Goal: Navigation & Orientation: Find specific page/section

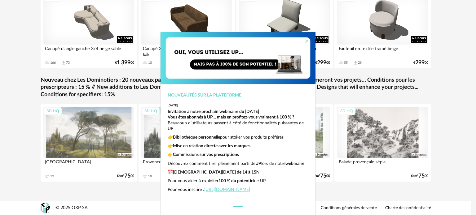
click at [304, 39] on icon "Close" at bounding box center [306, 41] width 5 height 5
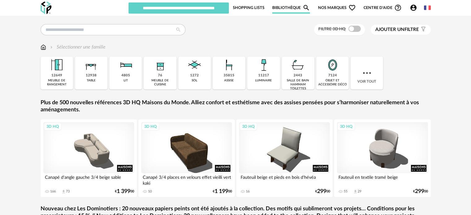
click at [291, 9] on link "Bibliothèque Magnify icon" at bounding box center [291, 8] width 38 height 12
click at [378, 6] on span "Centre d'aide Help Circle Outline icon" at bounding box center [383, 7] width 38 height 7
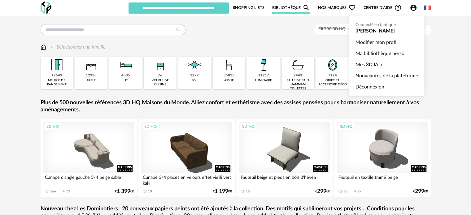
click at [413, 7] on icon "Account Circle icon" at bounding box center [413, 7] width 7 height 7
click at [395, 52] on link "Ma bibliothèque perso" at bounding box center [387, 53] width 63 height 11
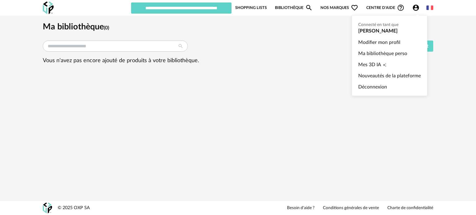
click at [413, 6] on icon "Account Circle icon" at bounding box center [416, 8] width 6 height 6
click at [367, 65] on span "Mes 3D IA" at bounding box center [369, 64] width 23 height 11
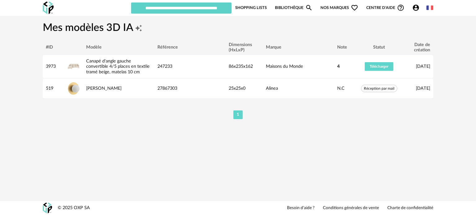
click at [413, 7] on icon "Account Circle icon" at bounding box center [416, 8] width 6 height 6
click at [253, 7] on link "Shopping Lists" at bounding box center [251, 8] width 32 height 12
